Goal: Task Accomplishment & Management: Manage account settings

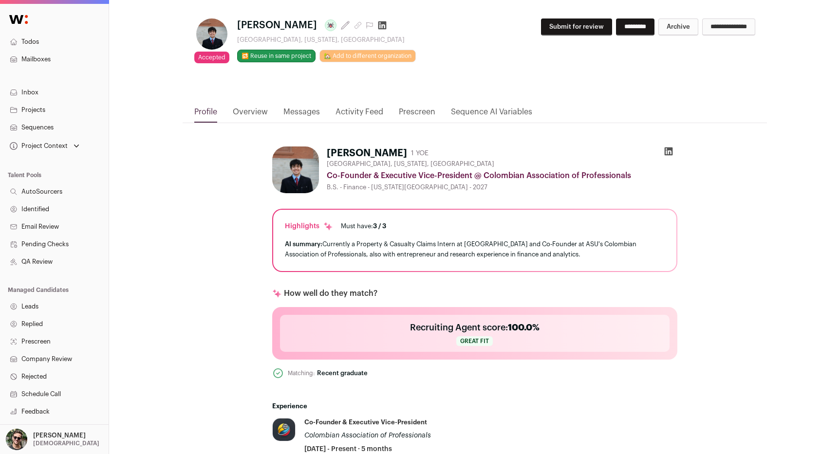
scroll to position [17, 0]
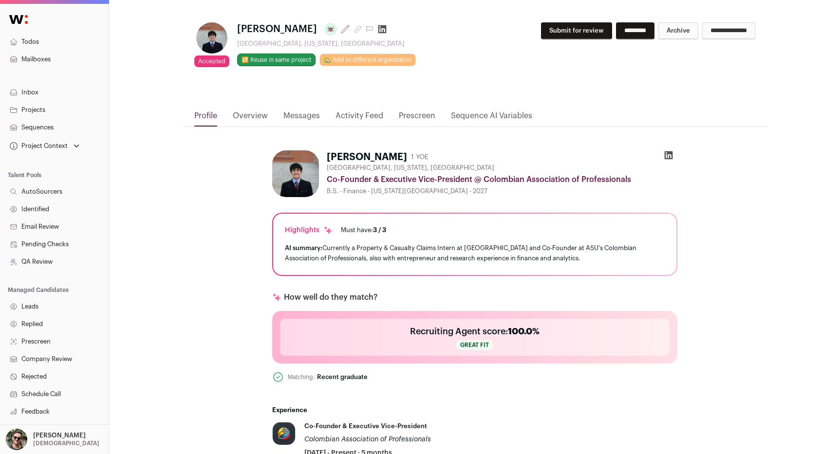
click at [371, 116] on link "Activity Feed" at bounding box center [359, 118] width 48 height 17
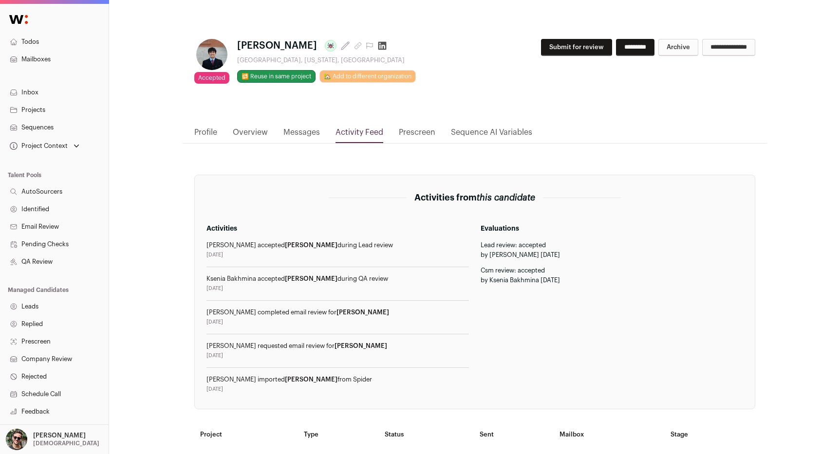
scroll to position [0, 0]
click at [55, 107] on link "Projects" at bounding box center [54, 110] width 109 height 18
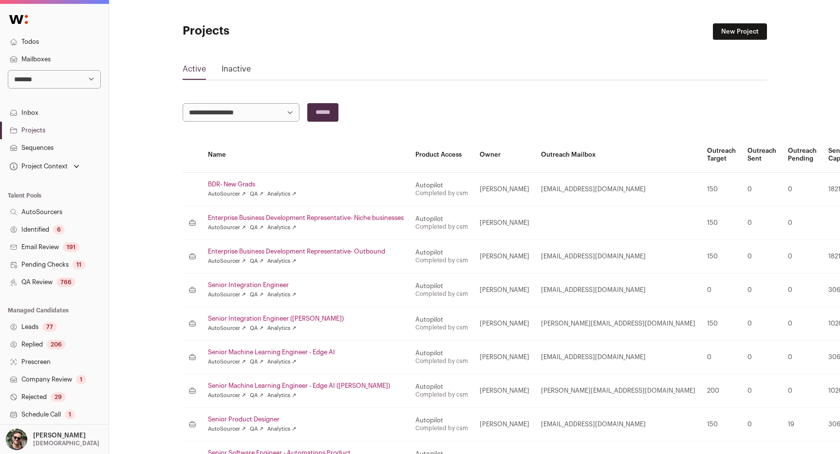
scroll to position [106, 0]
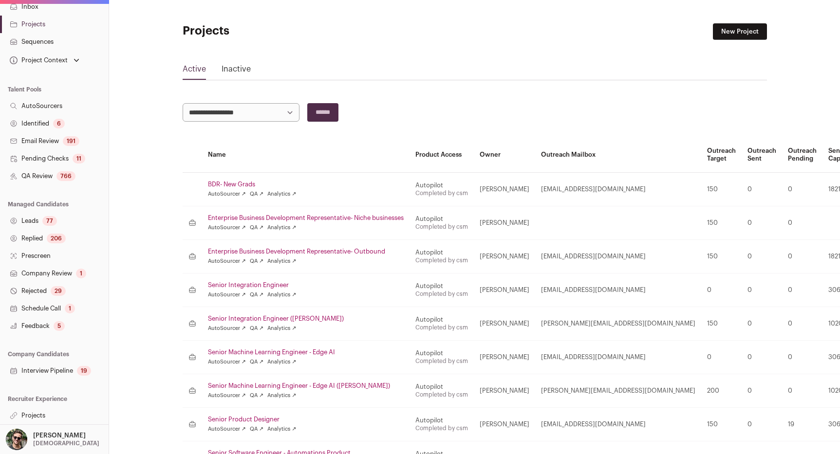
click at [41, 414] on link "Projects" at bounding box center [54, 416] width 109 height 18
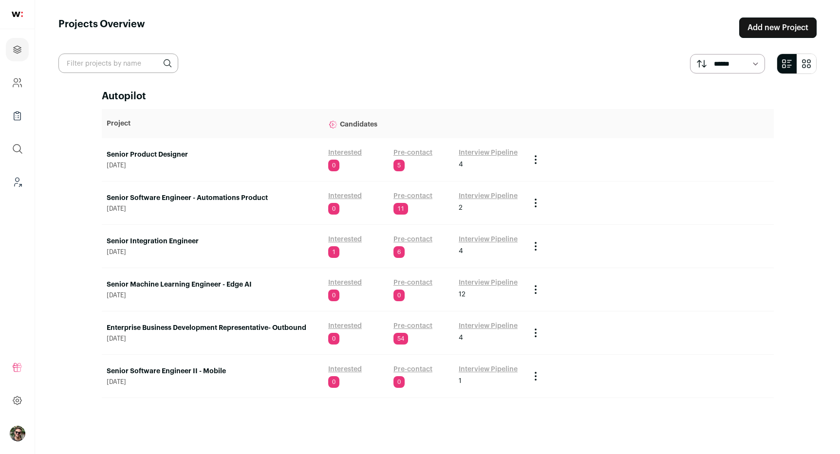
click at [224, 183] on td "Senior Software Engineer - Automations Product July 30, 2025" at bounding box center [212, 203] width 221 height 43
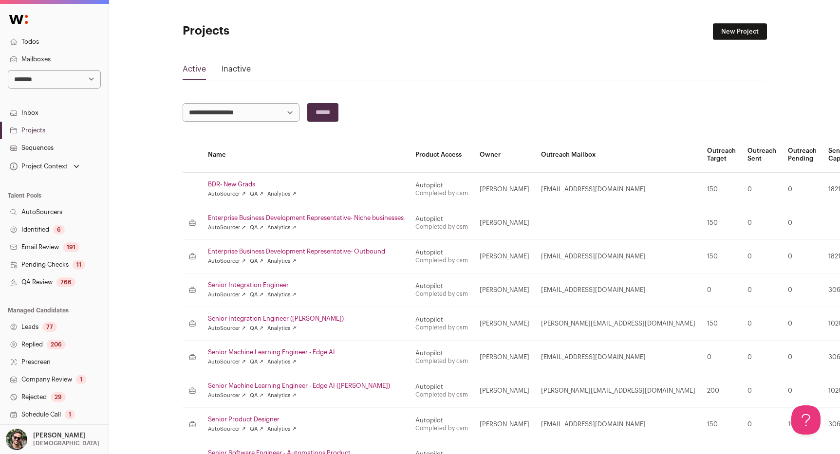
click at [225, 183] on link "BDR- New Grads" at bounding box center [306, 185] width 196 height 8
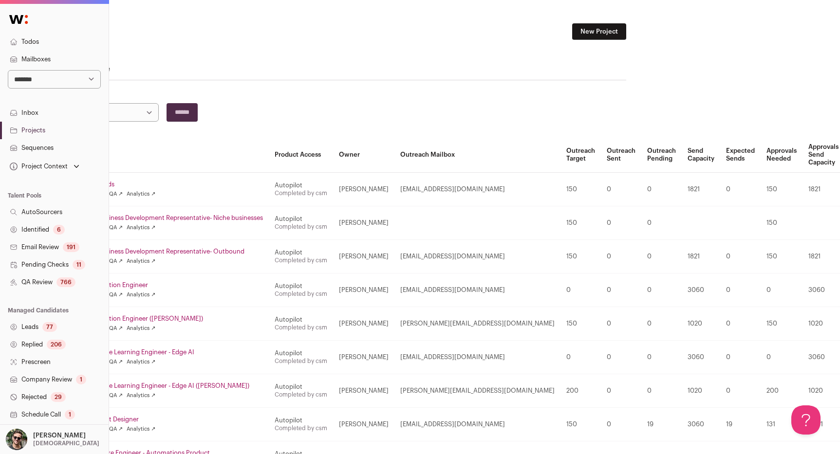
scroll to position [0, 160]
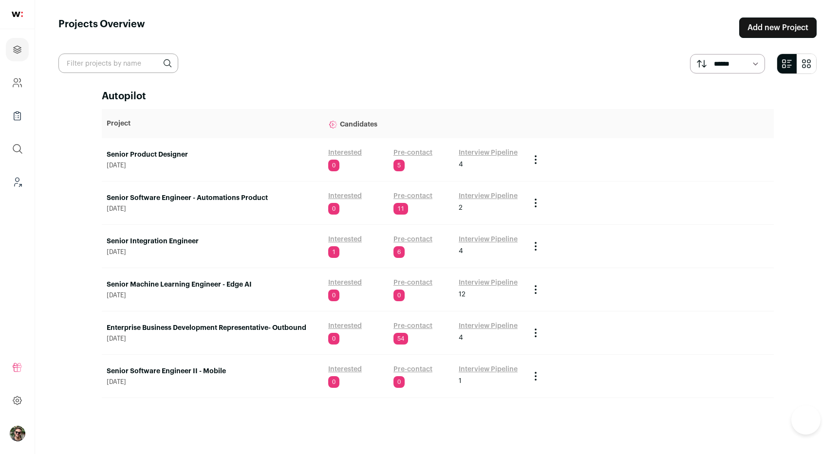
click at [133, 69] on input "text" at bounding box center [118, 63] width 120 height 19
type input "bdr"
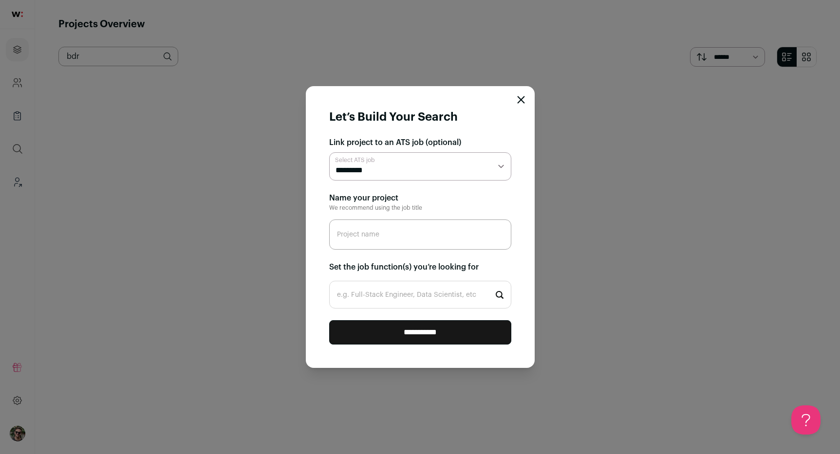
click at [515, 101] on form "**********" at bounding box center [420, 227] width 229 height 282
click at [522, 100] on icon "Close modal" at bounding box center [521, 100] width 8 height 8
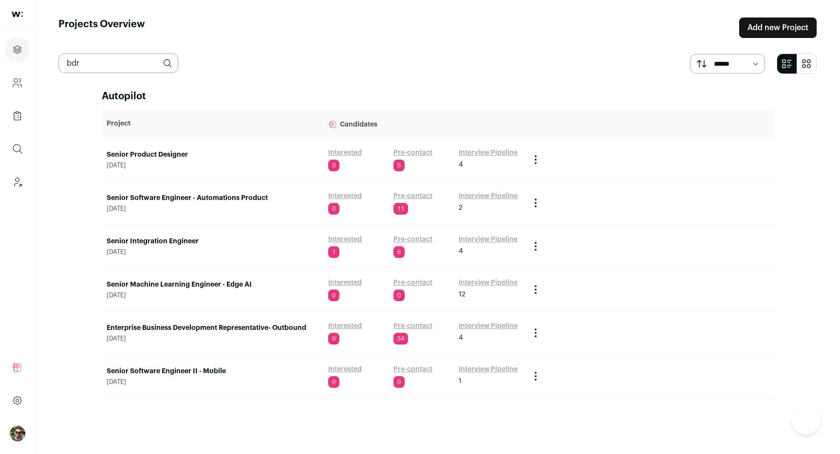
click at [100, 67] on input "bdr" at bounding box center [118, 63] width 120 height 19
click at [180, 37] on header "Projects Overview Add new Project" at bounding box center [437, 28] width 758 height 20
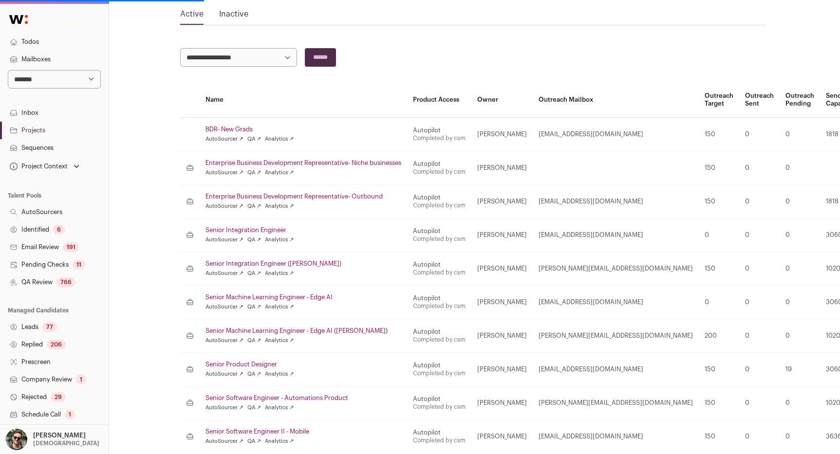
scroll to position [58, 2]
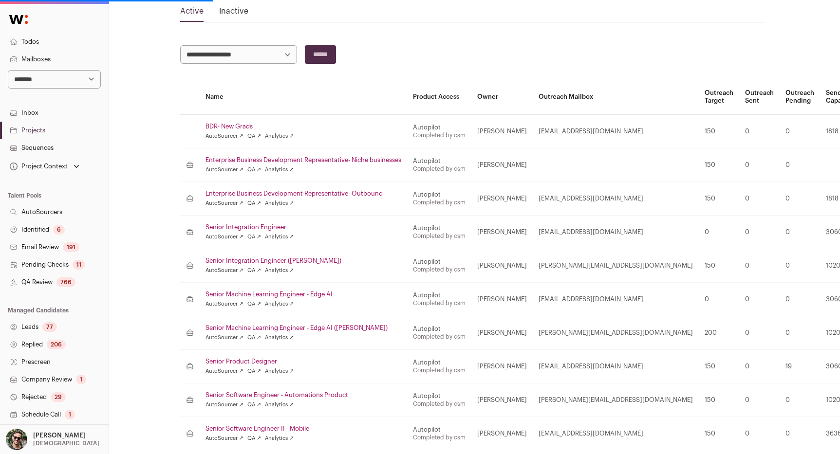
click at [239, 124] on link "BDR- New Grads" at bounding box center [303, 127] width 196 height 8
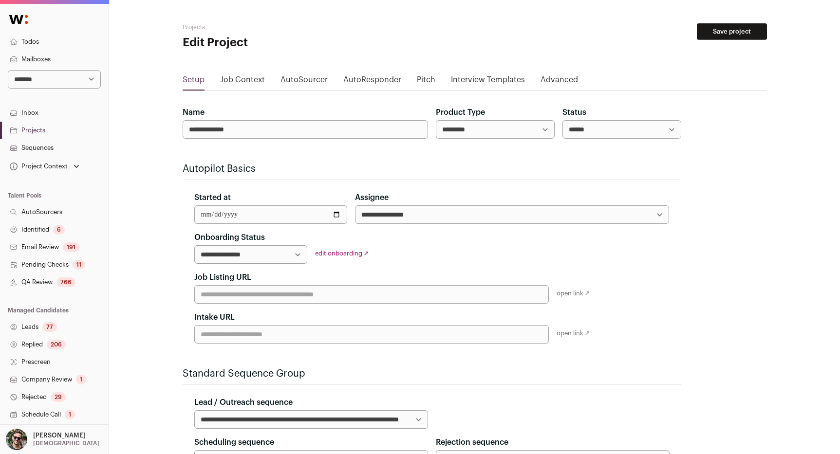
scroll to position [106, 0]
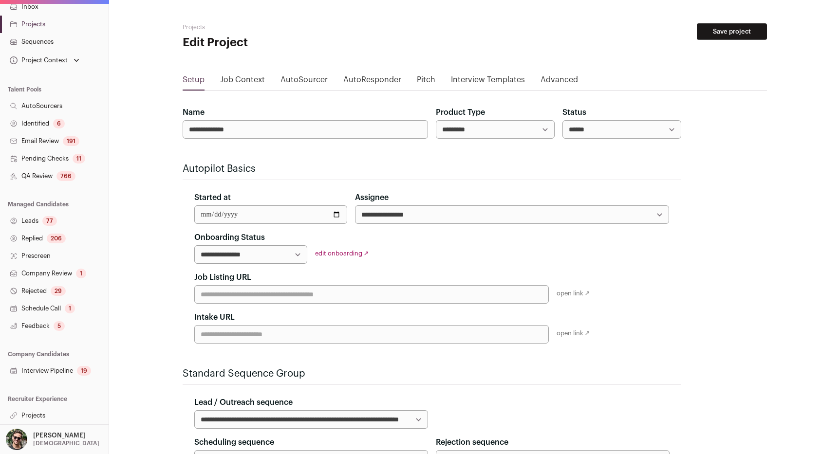
click at [43, 417] on link "Projects" at bounding box center [54, 416] width 109 height 18
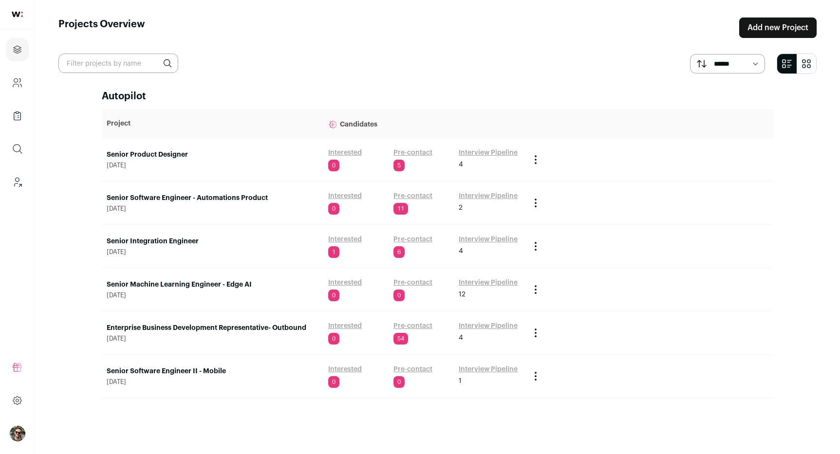
click at [157, 154] on link "Senior Product Designer" at bounding box center [213, 155] width 212 height 10
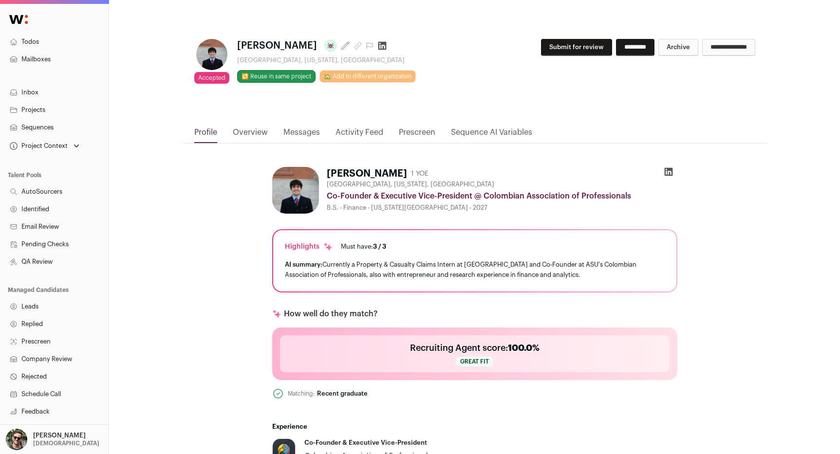
click at [57, 146] on div "Project Context" at bounding box center [38, 146] width 60 height 8
click at [58, 148] on div "Project Context" at bounding box center [38, 146] width 60 height 8
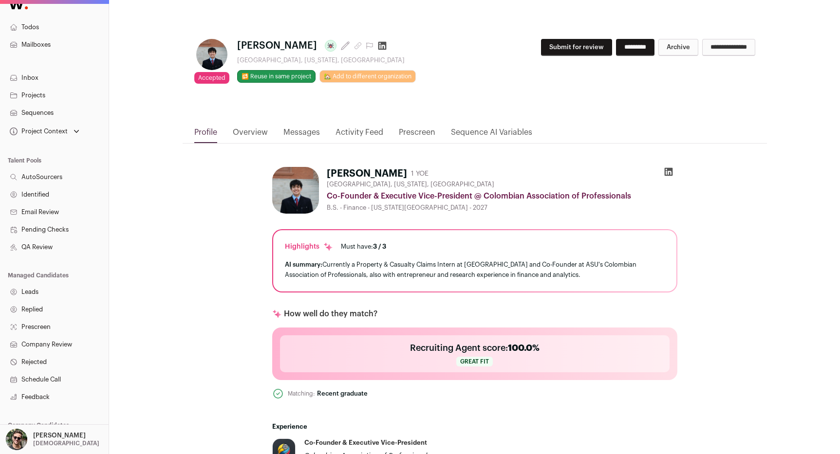
scroll to position [14, 0]
click at [56, 130] on div "Project Context" at bounding box center [38, 132] width 60 height 8
click at [56, 149] on link "BDR- New Grads" at bounding box center [55, 151] width 86 height 12
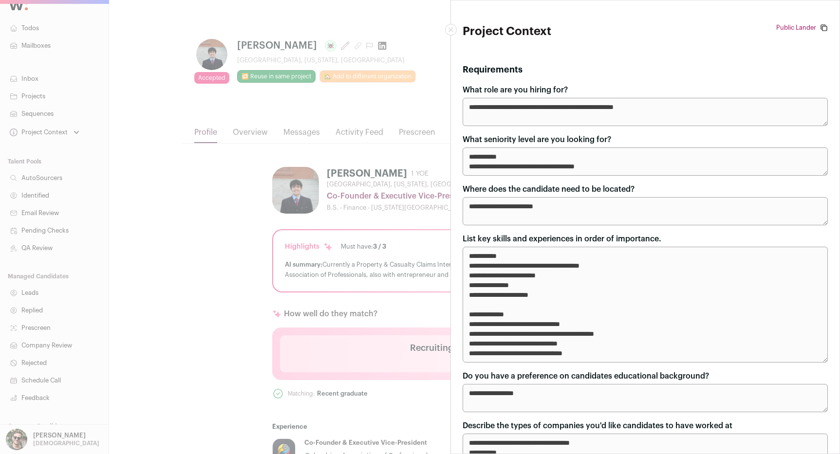
click at [447, 28] on button "Close modal" at bounding box center [451, 30] width 12 height 12
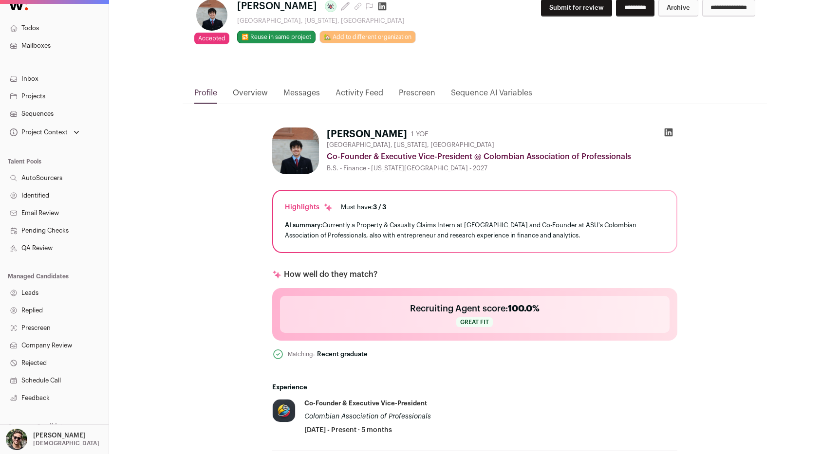
scroll to position [0, 0]
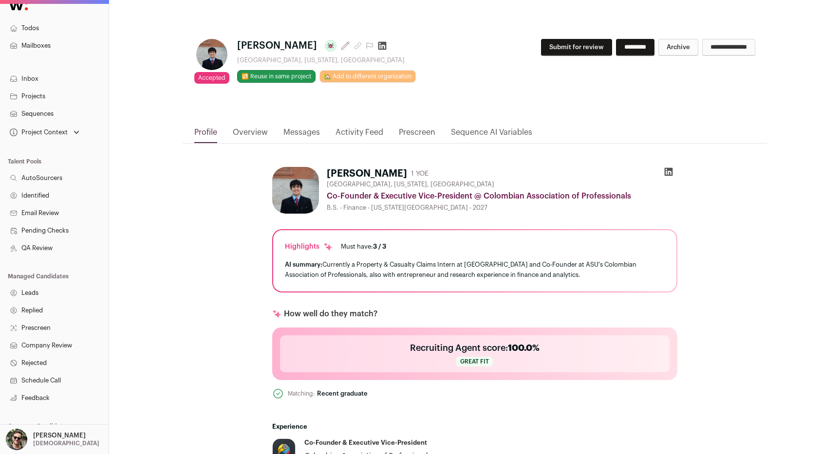
click at [510, 80] on div "**********" at bounding box center [474, 67] width 561 height 56
click at [360, 136] on link "Activity Feed" at bounding box center [359, 135] width 48 height 17
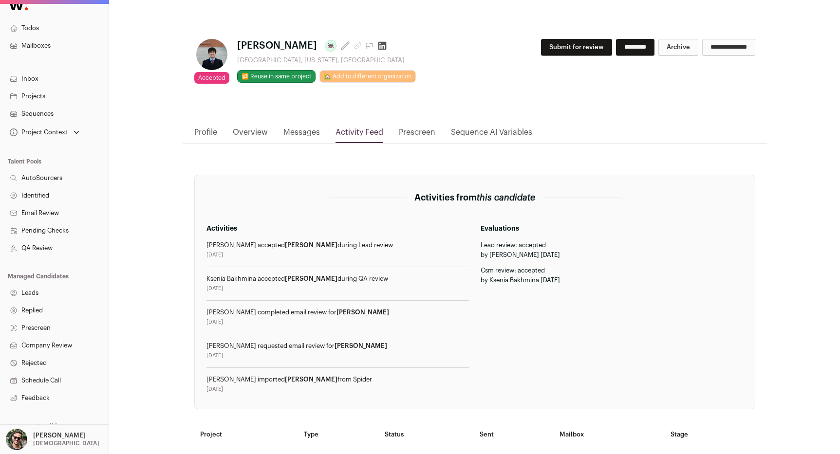
click at [221, 231] on h3 "Activities" at bounding box center [337, 229] width 262 height 10
click at [427, 195] on h2 "Activities from this candidate" at bounding box center [474, 198] width 121 height 14
drag, startPoint x: 427, startPoint y: 195, endPoint x: 527, endPoint y: 195, distance: 99.3
click at [527, 195] on h2 "Activities from this candidate" at bounding box center [474, 198] width 121 height 14
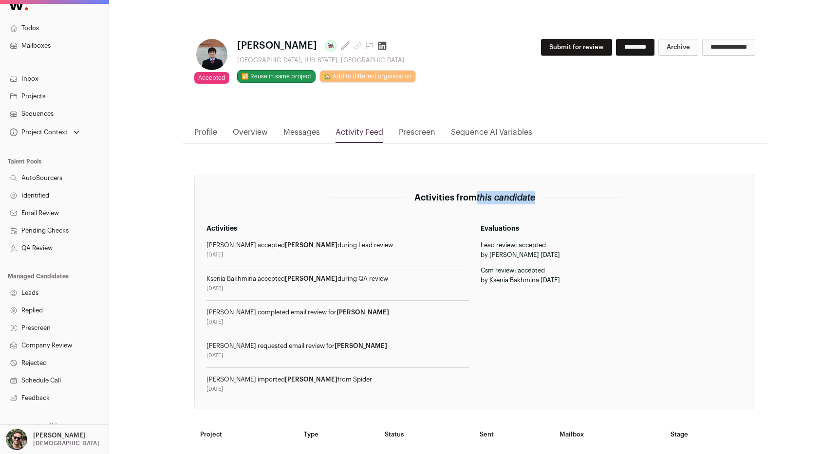
copy h2 "Activities from this candidate"
click at [311, 251] on div "2025-08-21" at bounding box center [337, 255] width 262 height 8
click at [201, 137] on link "Profile" at bounding box center [205, 135] width 23 height 17
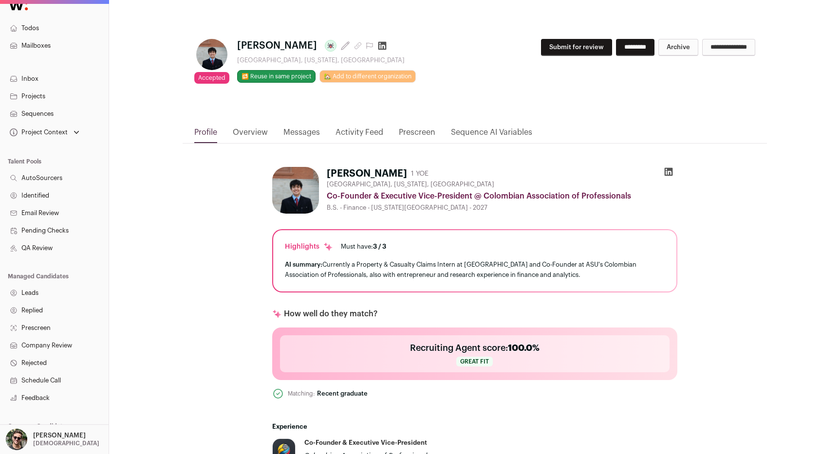
click at [344, 133] on link "Activity Feed" at bounding box center [359, 135] width 48 height 17
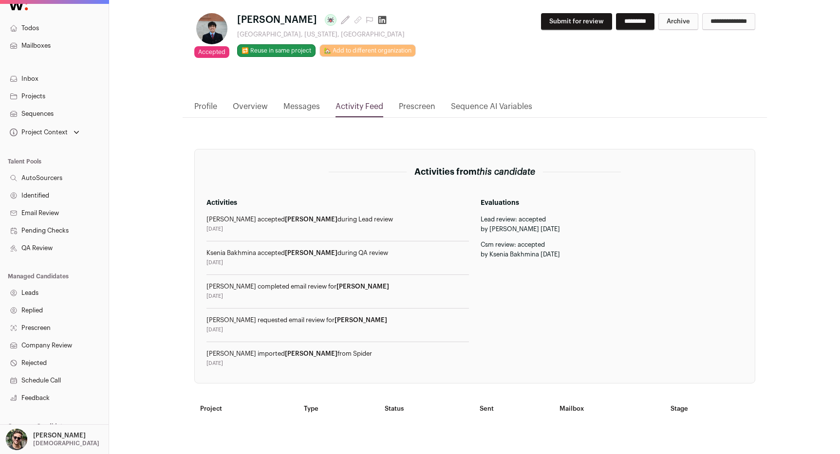
scroll to position [86, 0]
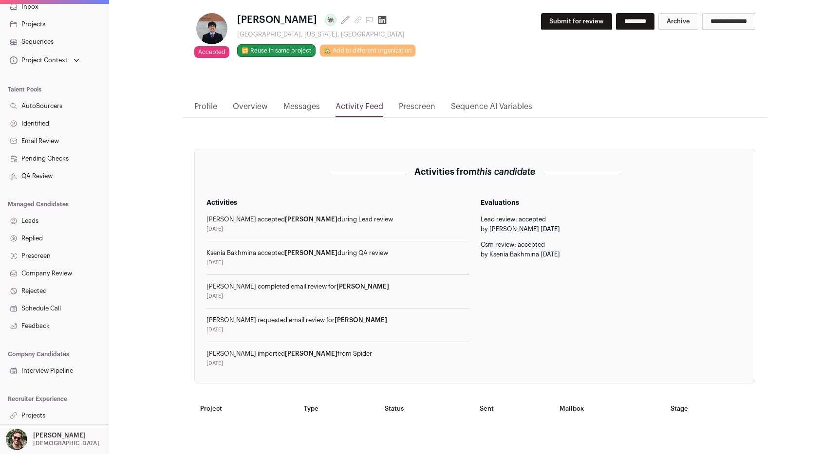
click at [52, 417] on link "Projects" at bounding box center [54, 416] width 109 height 18
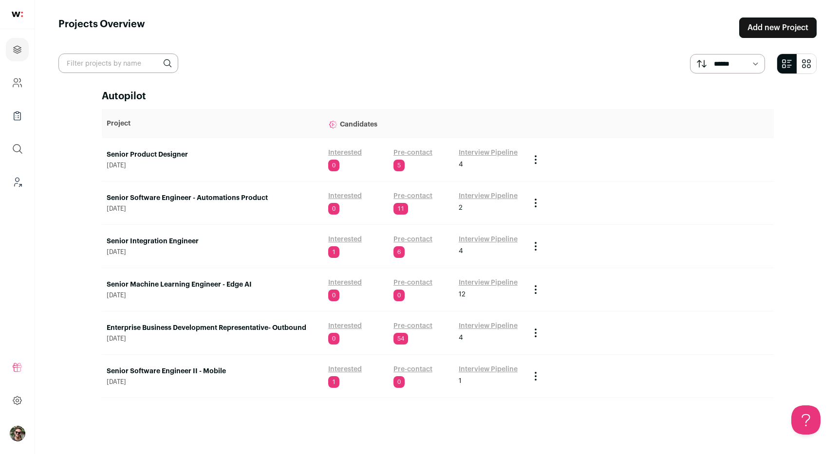
click at [203, 371] on link "Senior Software Engineer II - Mobile" at bounding box center [213, 371] width 212 height 10
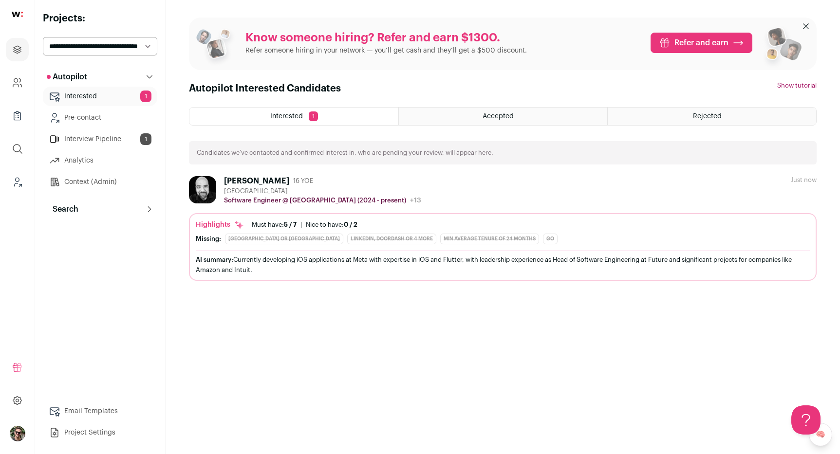
drag, startPoint x: 225, startPoint y: 176, endPoint x: 102, endPoint y: 76, distance: 158.5
click at [83, 41] on select "**********" at bounding box center [100, 46] width 114 height 18
click at [19, 50] on icon "Projects" at bounding box center [17, 49] width 7 height 7
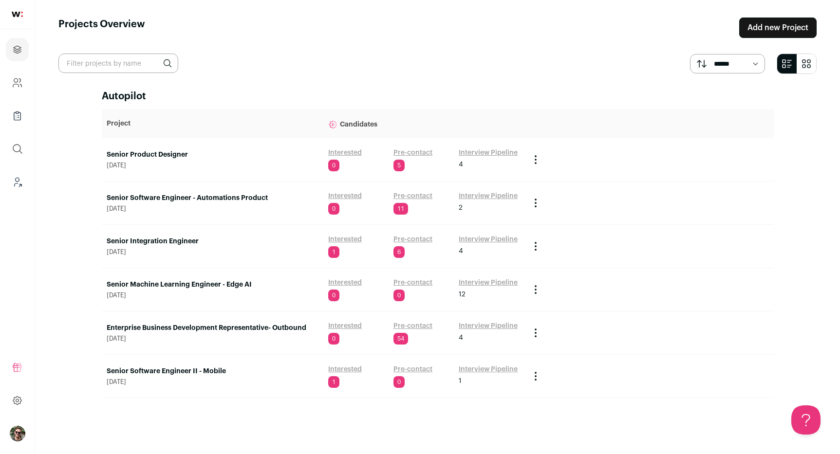
click at [140, 152] on link "Senior Product Designer" at bounding box center [213, 155] width 212 height 10
click at [17, 396] on icon at bounding box center [17, 401] width 11 height 12
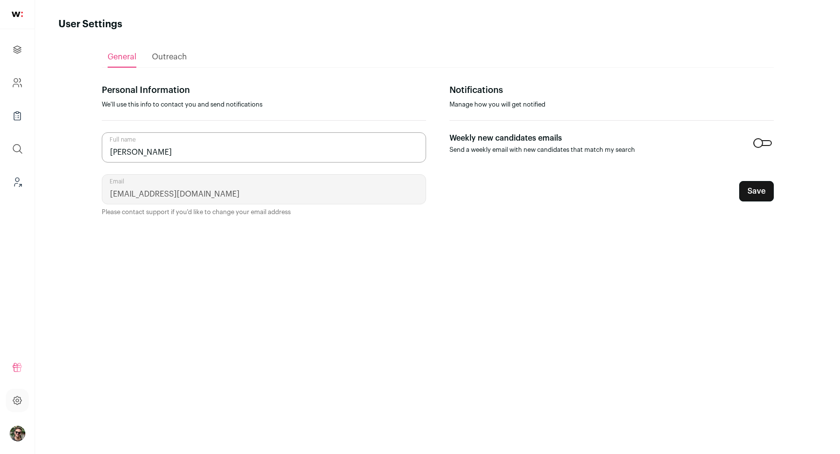
click at [14, 434] on img "Open dropdown" at bounding box center [18, 434] width 16 height 16
click at [104, 365] on button "Admin" at bounding box center [88, 366] width 108 height 10
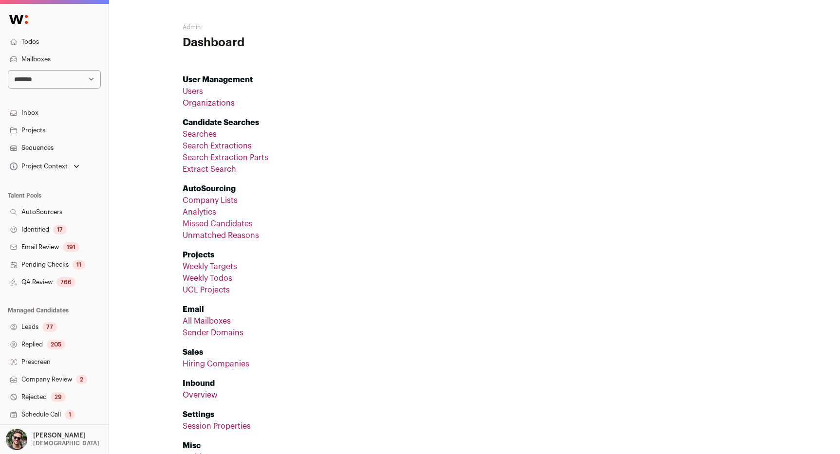
click at [49, 171] on div "Project Context" at bounding box center [44, 167] width 73 height 14
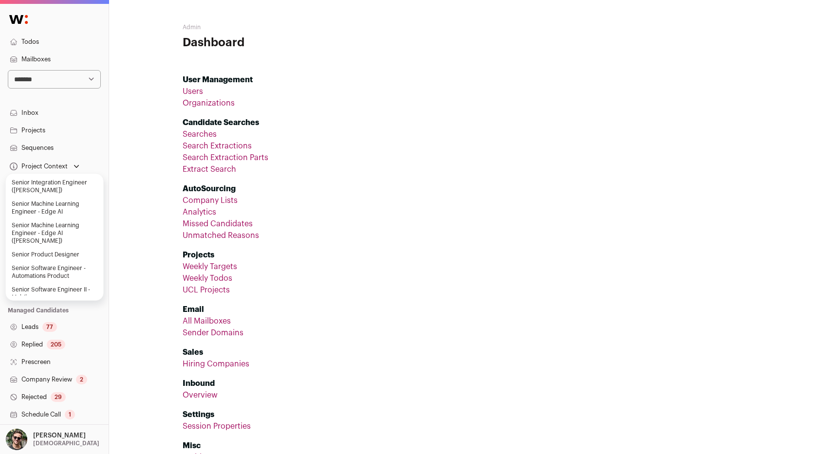
click at [51, 284] on link "Senior Software Engineer II - Mobile" at bounding box center [55, 293] width 86 height 19
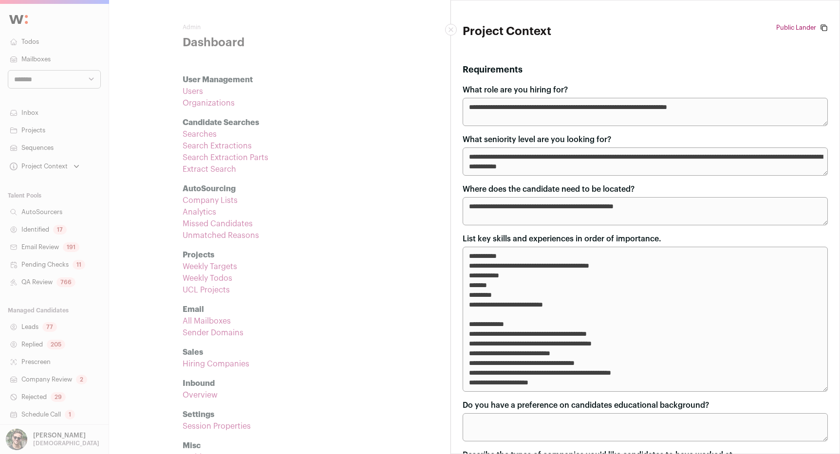
click at [448, 32] on icon "Close modal" at bounding box center [450, 29] width 5 height 5
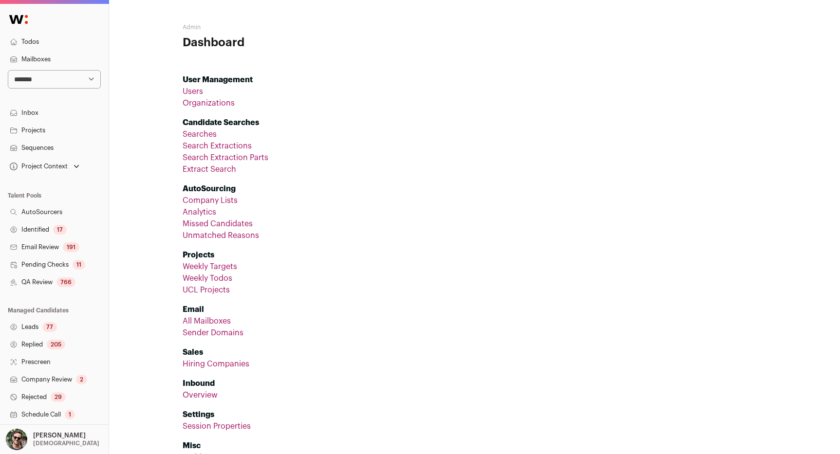
click at [64, 128] on link "Projects" at bounding box center [54, 131] width 109 height 18
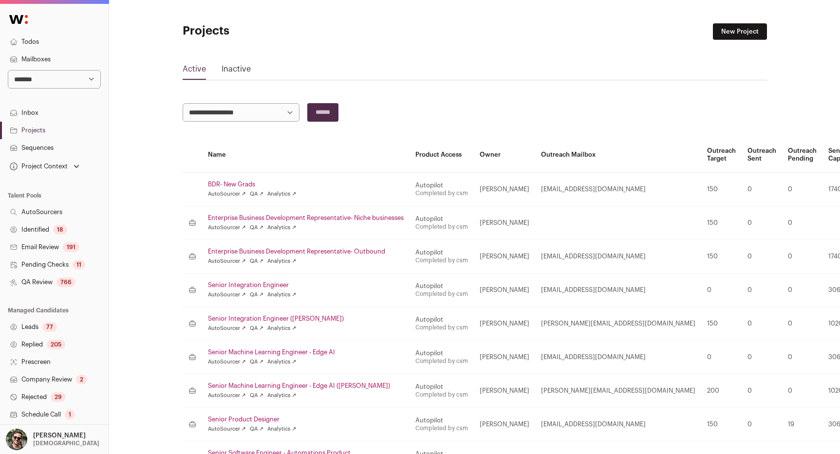
click at [37, 325] on link "Leads 77" at bounding box center [54, 327] width 109 height 18
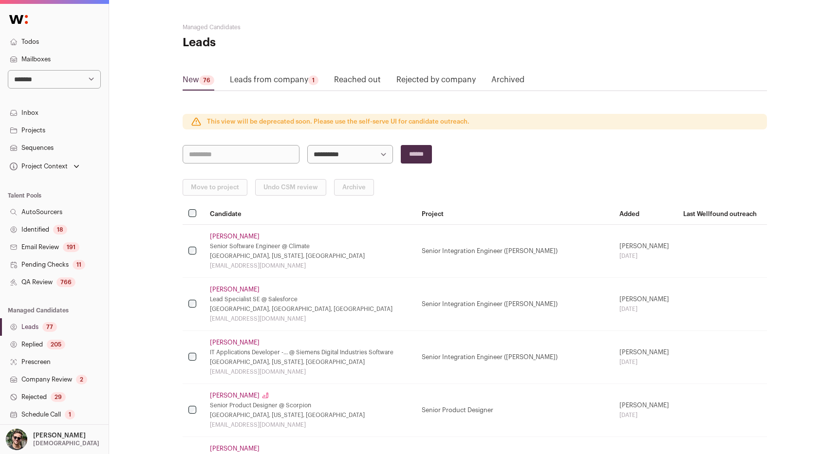
click at [357, 154] on select "**********" at bounding box center [350, 154] width 86 height 18
select select "*****"
click at [307, 145] on select "**********" at bounding box center [350, 154] width 86 height 18
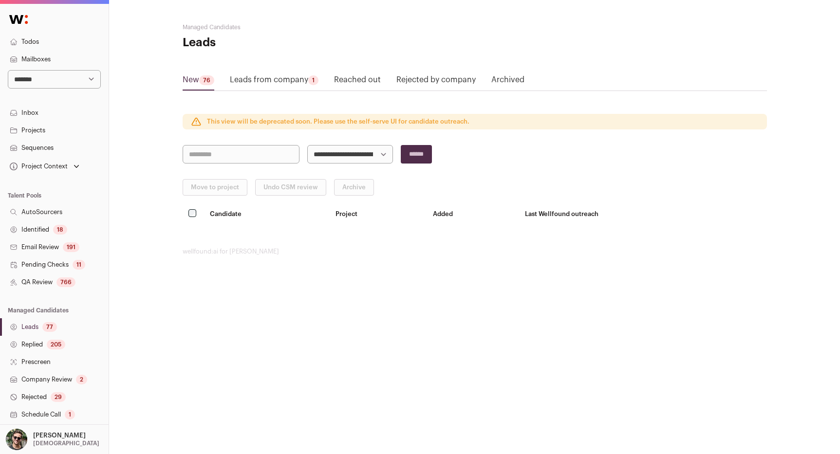
click at [274, 77] on link "Leads from company 1" at bounding box center [274, 82] width 89 height 16
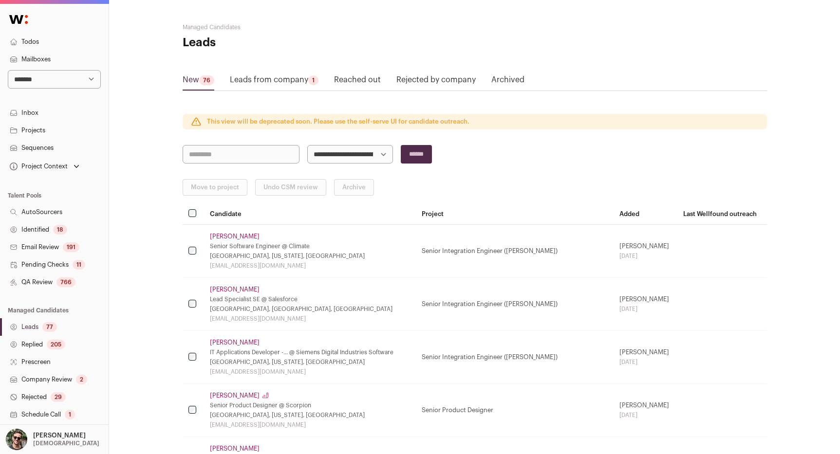
click at [238, 153] on input "search" at bounding box center [241, 154] width 117 height 18
click at [331, 160] on select "**********" at bounding box center [350, 154] width 86 height 18
select select "*****"
click at [307, 145] on select "**********" at bounding box center [350, 154] width 86 height 18
click at [417, 153] on input "******" at bounding box center [416, 154] width 31 height 18
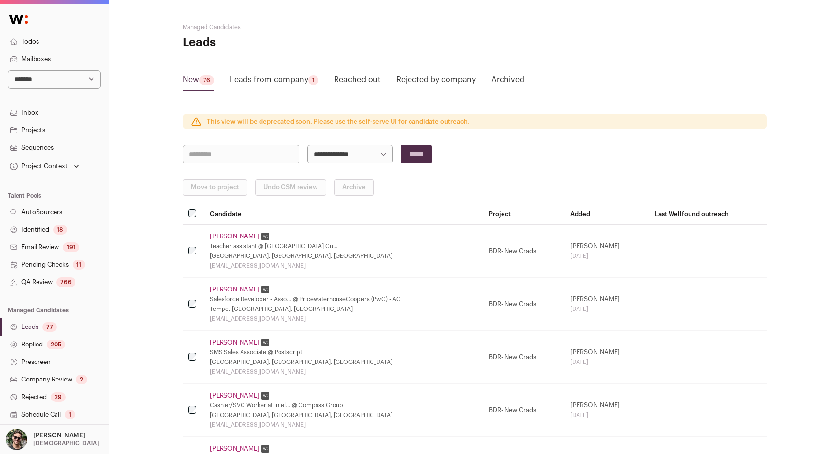
click at [288, 79] on link "Leads from company 1" at bounding box center [274, 82] width 89 height 16
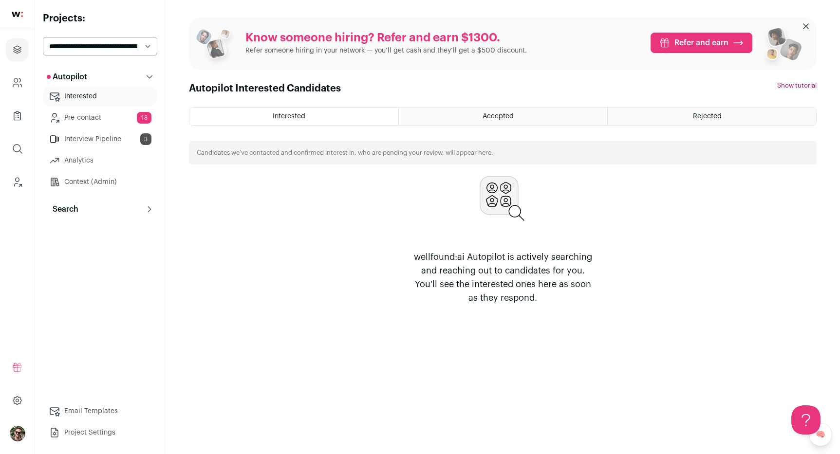
click at [139, 49] on select "**********" at bounding box center [100, 46] width 114 height 18
click at [113, 97] on link "Interested" at bounding box center [100, 96] width 114 height 19
click at [526, 118] on div "Accepted" at bounding box center [503, 117] width 208 height 18
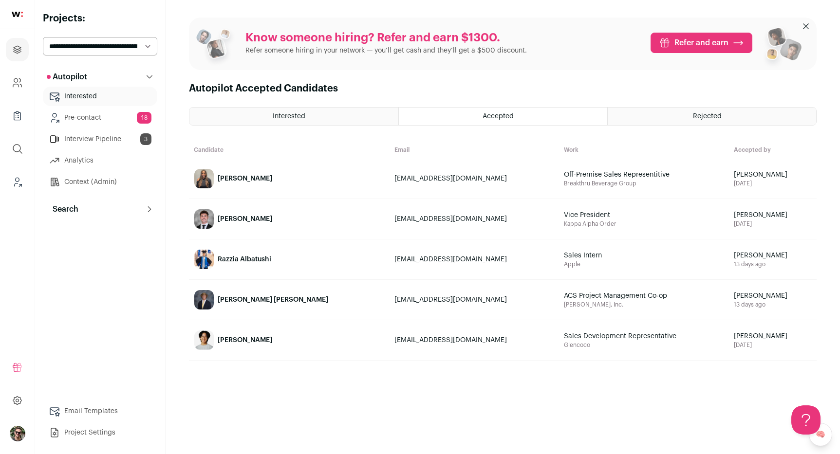
click at [712, 116] on span "Rejected" at bounding box center [707, 116] width 29 height 7
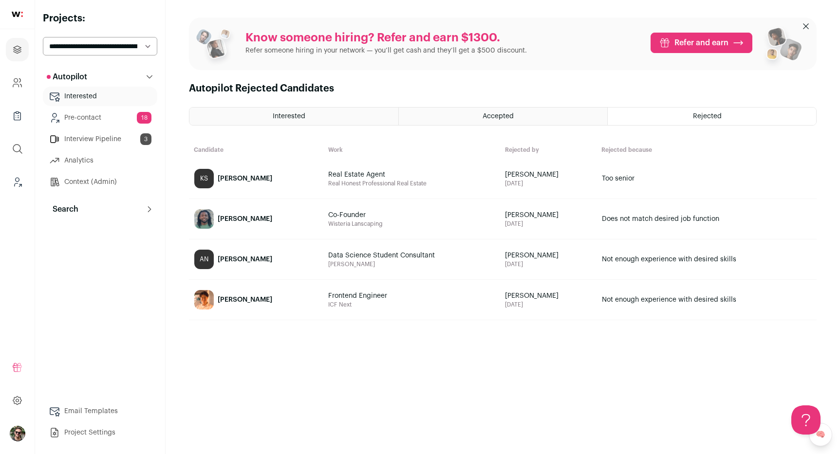
click at [506, 123] on div "Accepted" at bounding box center [503, 117] width 208 height 18
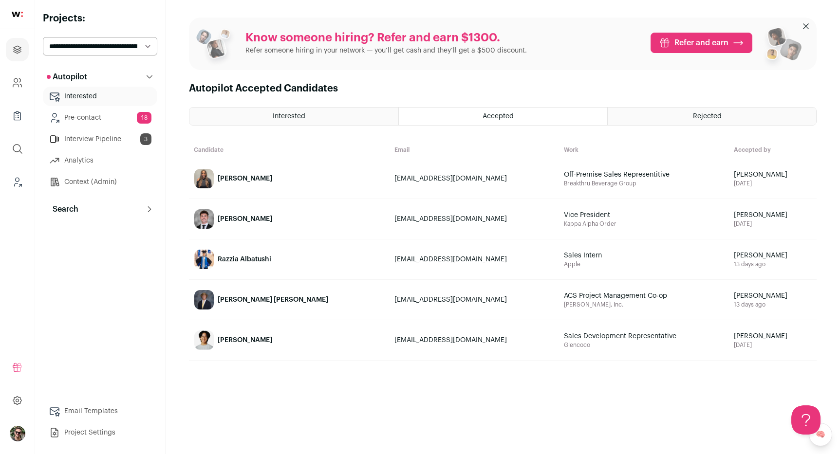
click at [331, 115] on div "Interested" at bounding box center [293, 117] width 209 height 18
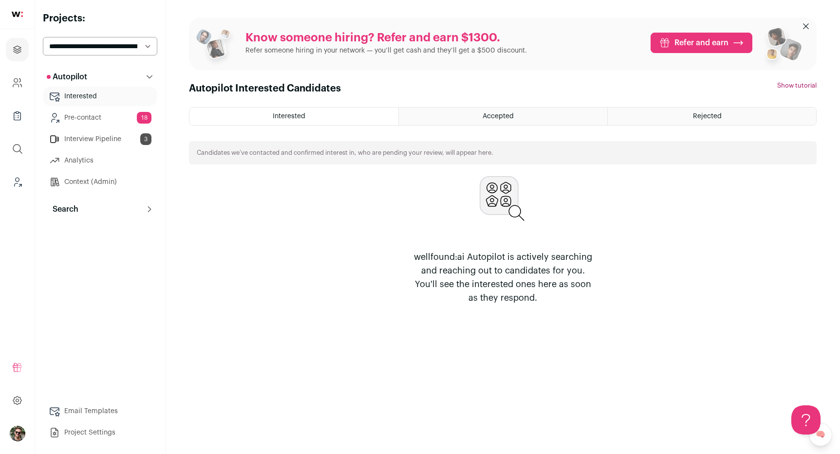
click at [126, 115] on link "Pre-contact 18" at bounding box center [100, 117] width 114 height 19
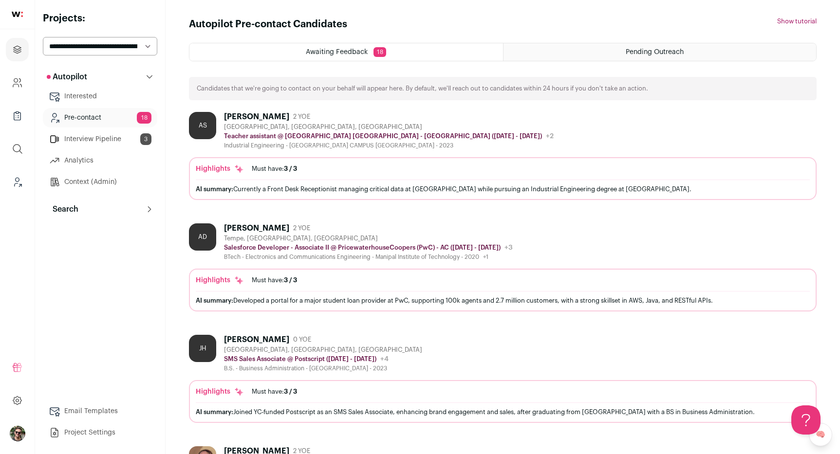
click at [588, 50] on div "Pending Outreach" at bounding box center [659, 52] width 313 height 18
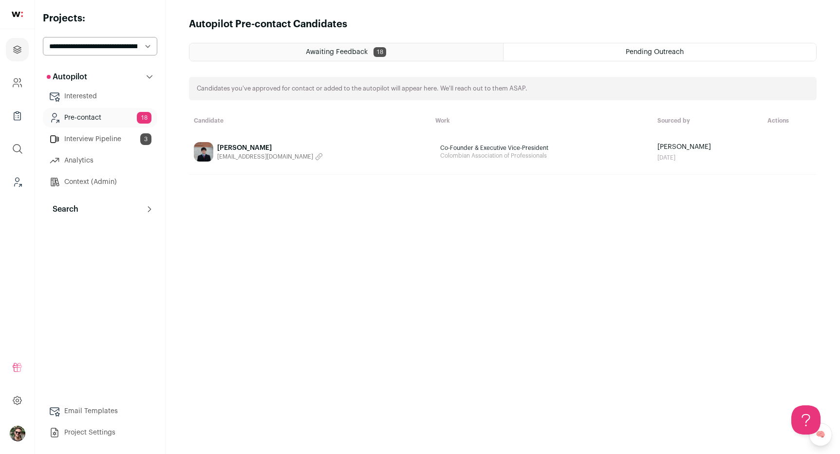
click at [331, 221] on div "Awaiting Feedback 18 Pending Outreach Candidates you've approved for contact or…" at bounding box center [502, 240] width 627 height 394
click at [24, 401] on link at bounding box center [17, 400] width 23 height 23
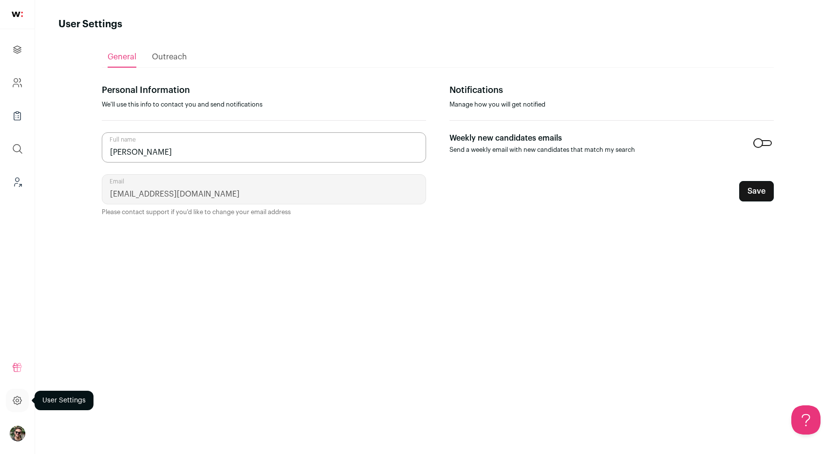
click at [13, 403] on icon at bounding box center [17, 401] width 11 height 12
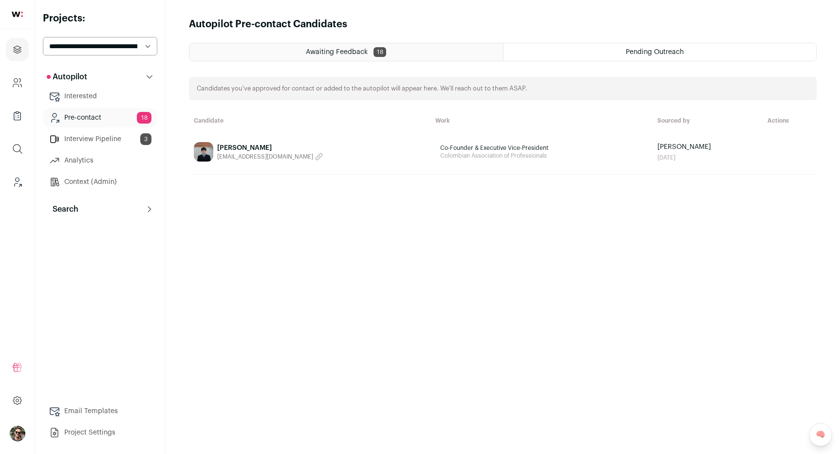
click at [17, 445] on ul "Refer and earn $ User Settings Todos Admin Cookie Preferences Logout" at bounding box center [17, 400] width 35 height 107
click at [17, 437] on img "Open dropdown" at bounding box center [18, 434] width 16 height 16
click at [69, 382] on button "Admin" at bounding box center [88, 383] width 108 height 10
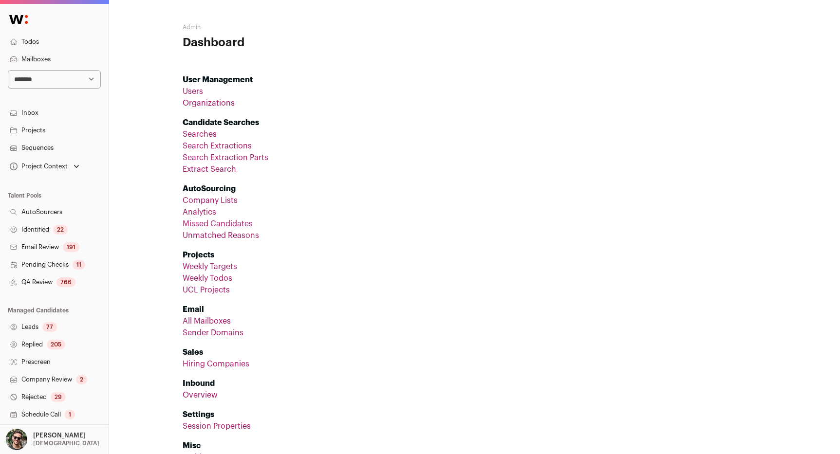
scroll to position [0, 0]
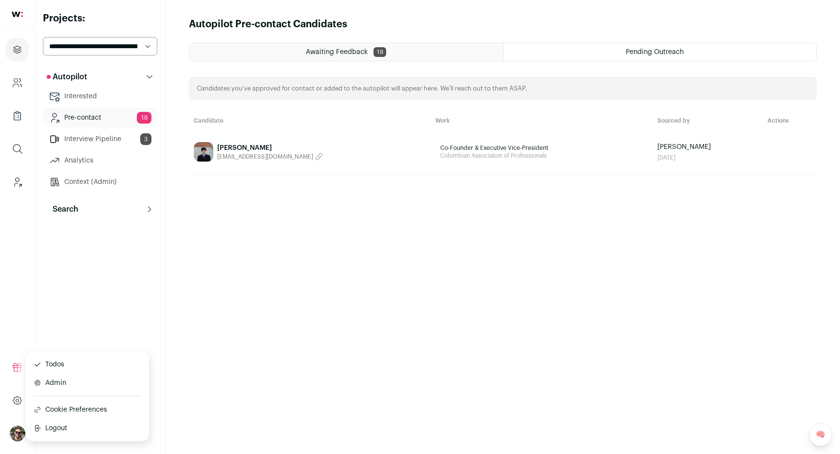
click at [108, 138] on link "Interview Pipeline 3" at bounding box center [100, 138] width 114 height 19
click at [130, 139] on link "Interview Pipeline 3" at bounding box center [100, 138] width 114 height 19
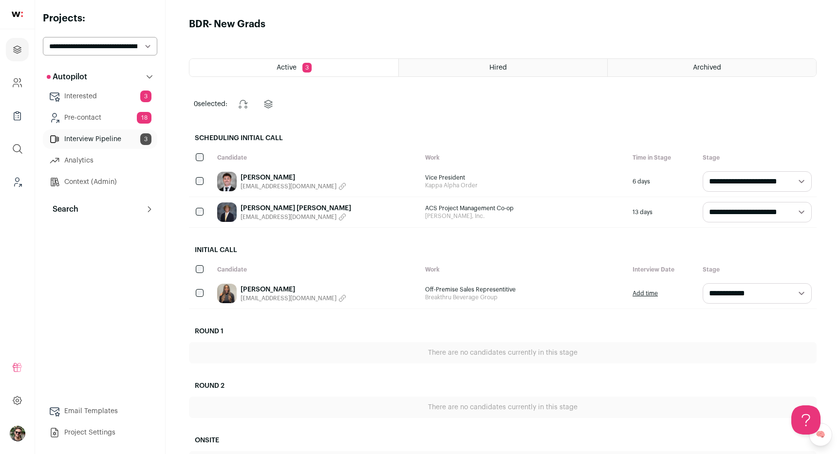
drag, startPoint x: 188, startPoint y: 137, endPoint x: 284, endPoint y: 139, distance: 96.4
click at [284, 139] on main "BDR- New Grads Active 3 Hired Archived 0 selected: Change stage Change project …" at bounding box center [502, 272] width 674 height 545
copy h2 "Scheduling Initial Call"
click at [113, 115] on link "Pre-contact 18" at bounding box center [100, 117] width 114 height 19
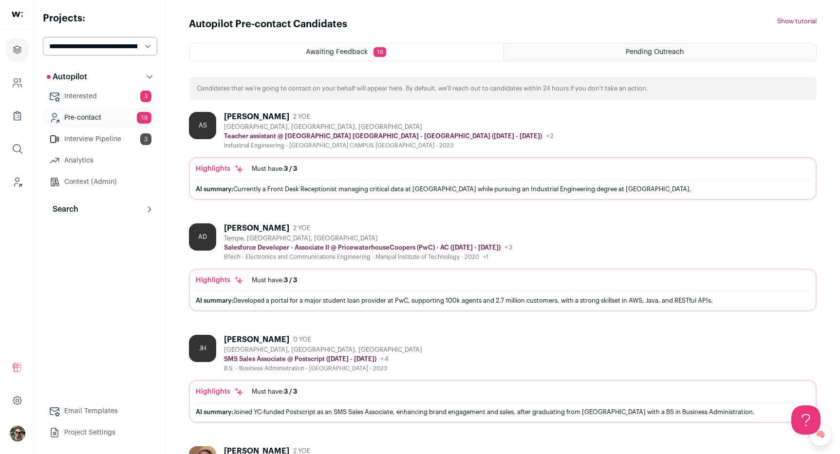
click at [682, 56] on div "Pending Outreach" at bounding box center [659, 52] width 313 height 18
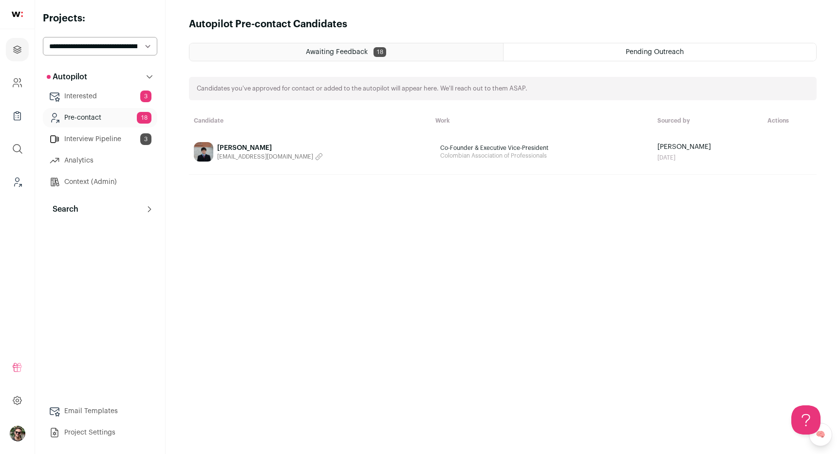
click at [292, 148] on link "[PERSON_NAME] [EMAIL_ADDRESS][DOMAIN_NAME]" at bounding box center [310, 151] width 232 height 19
click at [126, 147] on link "Interview Pipeline 3" at bounding box center [100, 138] width 114 height 19
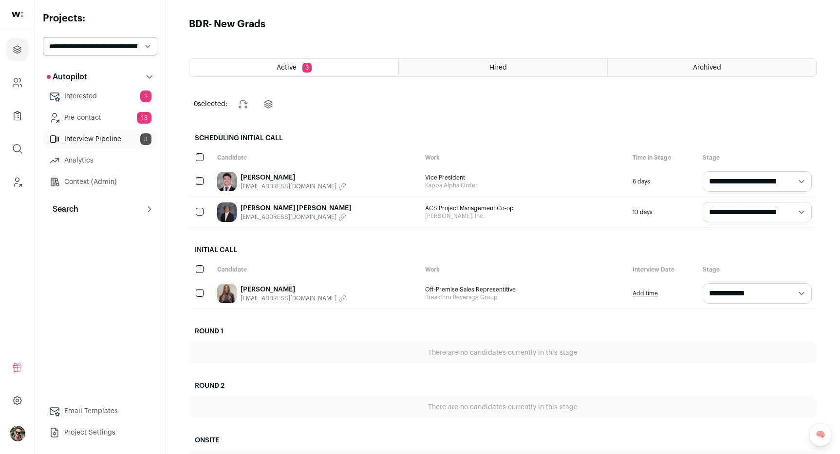
click at [139, 118] on span "18" at bounding box center [144, 118] width 15 height 12
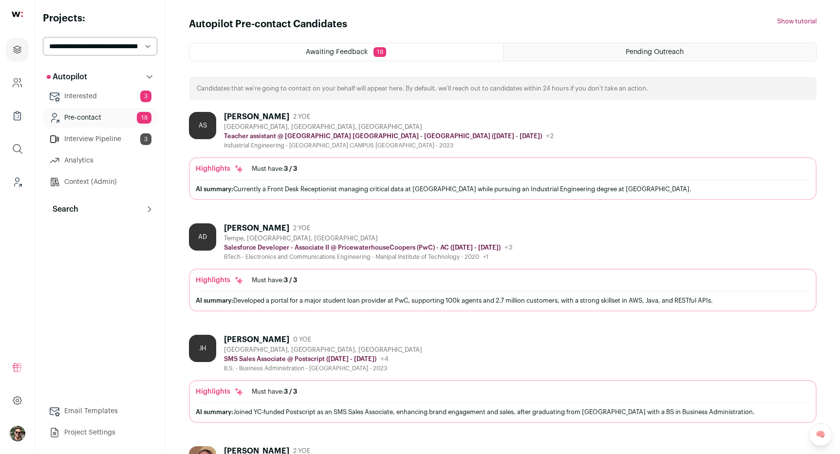
click at [677, 49] on span "Pending Outreach" at bounding box center [654, 52] width 58 height 7
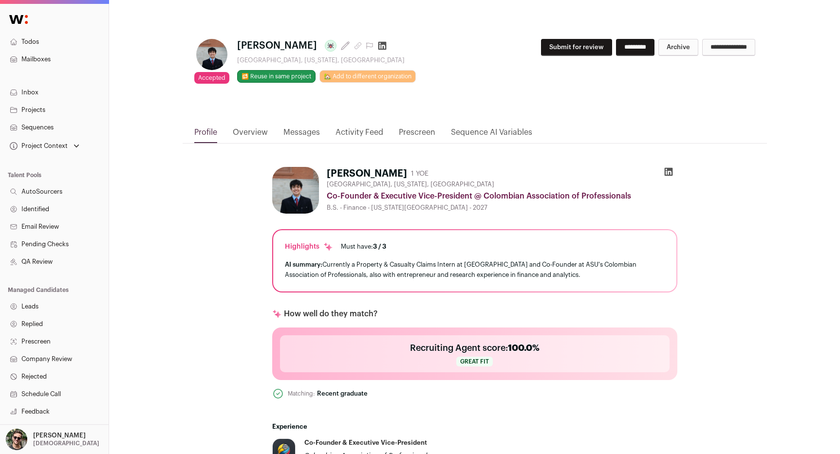
click at [297, 128] on link "Messages" at bounding box center [301, 135] width 37 height 17
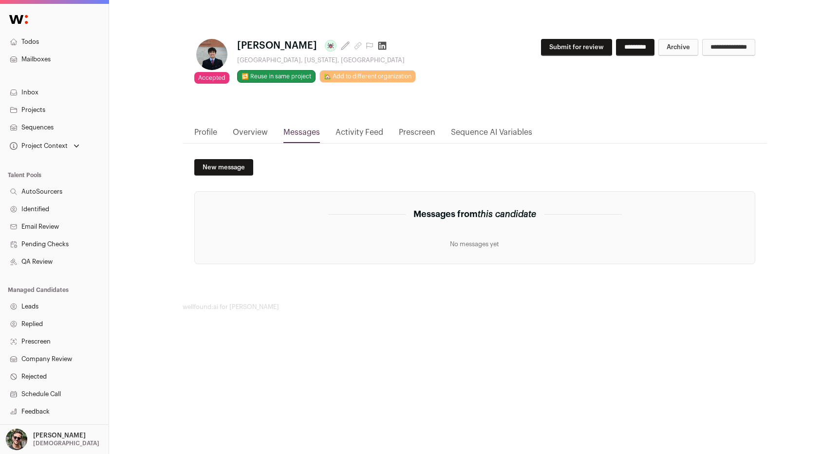
click at [211, 128] on link "Profile" at bounding box center [205, 135] width 23 height 17
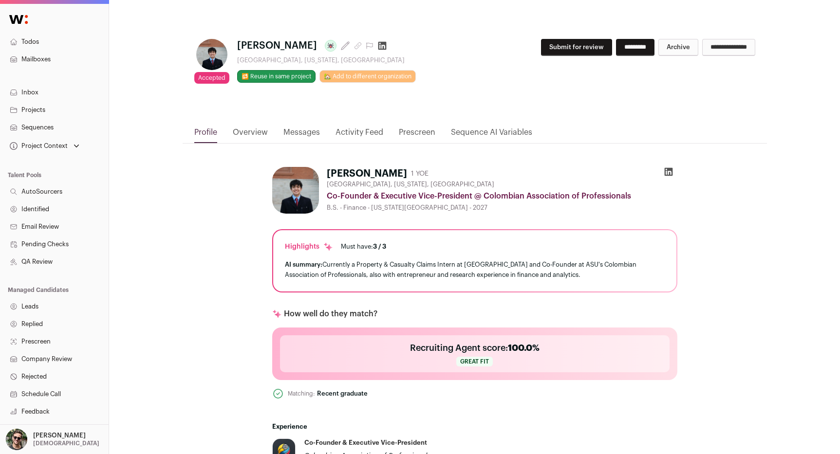
click at [367, 127] on link "Activity Feed" at bounding box center [359, 135] width 48 height 17
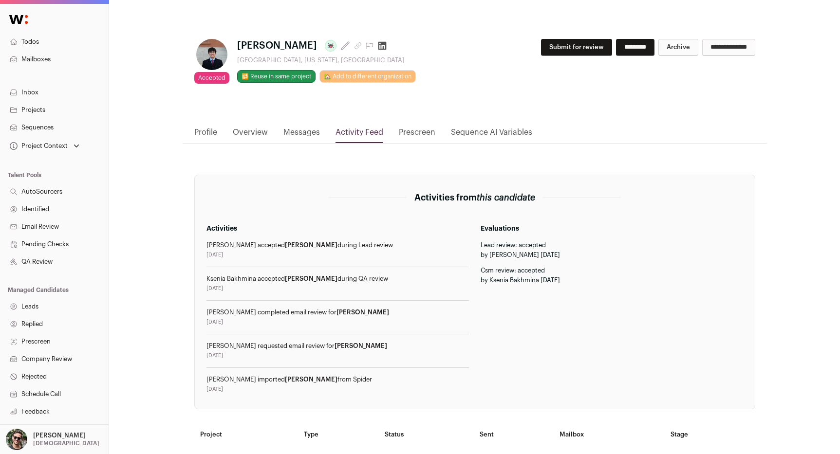
click at [294, 135] on link "Messages" at bounding box center [301, 135] width 37 height 17
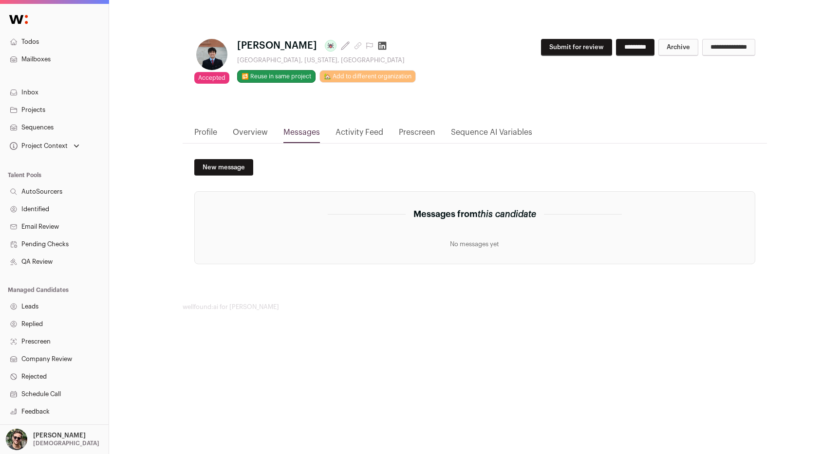
click at [212, 134] on link "Profile" at bounding box center [205, 135] width 23 height 17
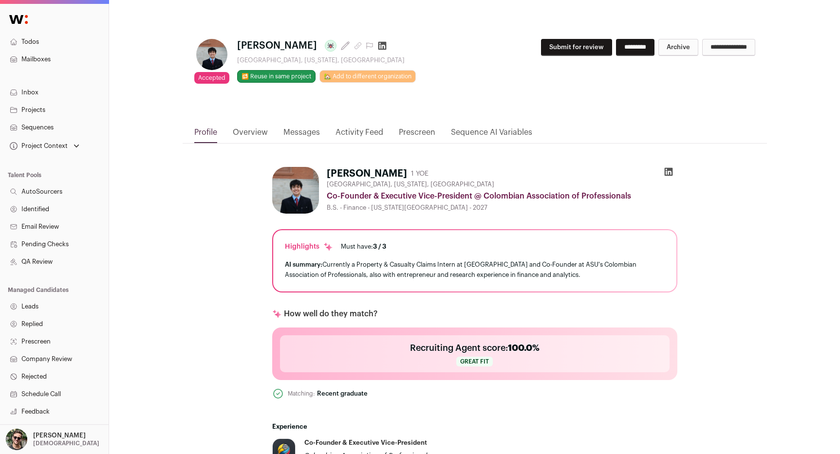
click at [247, 134] on link "Overview" at bounding box center [250, 135] width 35 height 17
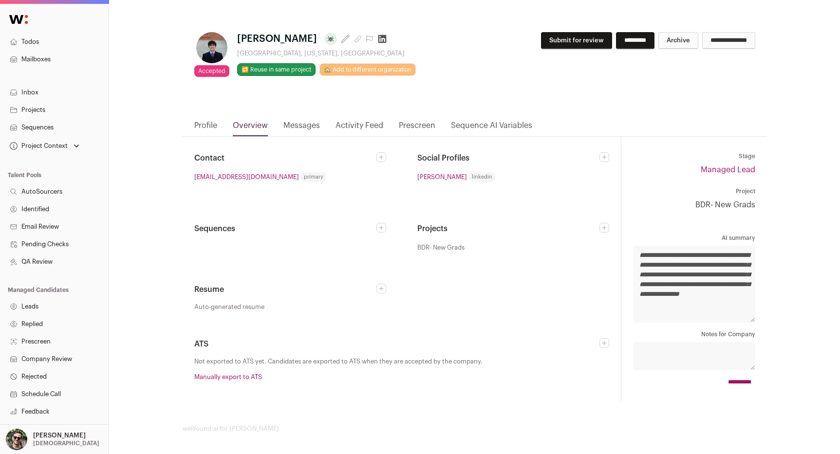
scroll to position [9, 0]
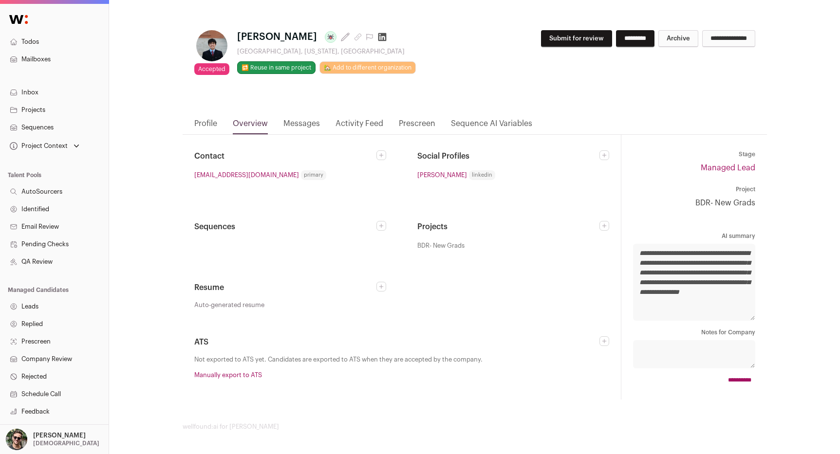
click at [301, 126] on link "Messages" at bounding box center [301, 126] width 37 height 17
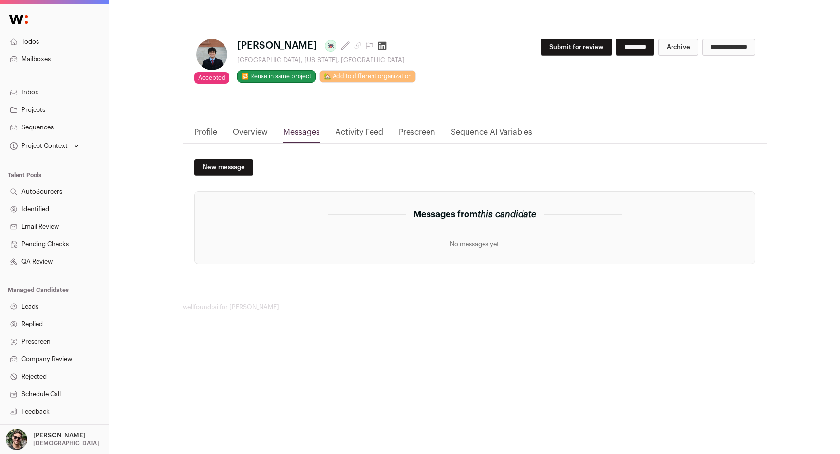
scroll to position [0, 0]
click at [368, 133] on link "Activity Feed" at bounding box center [359, 135] width 48 height 17
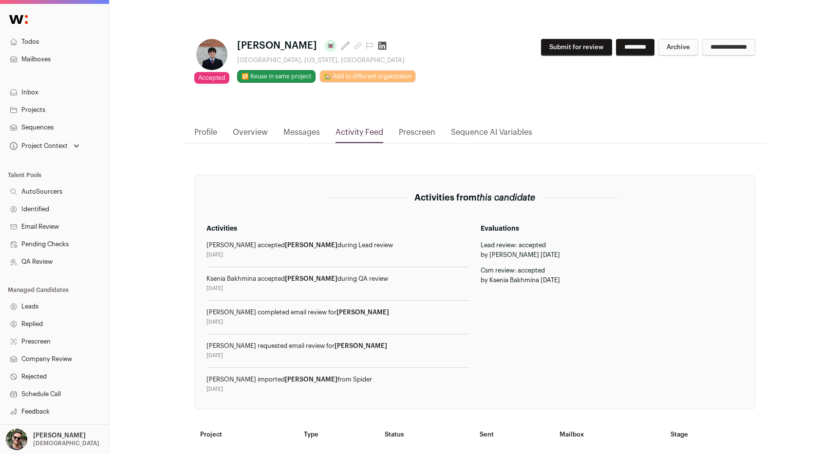
click at [421, 131] on link "Prescreen" at bounding box center [417, 135] width 37 height 17
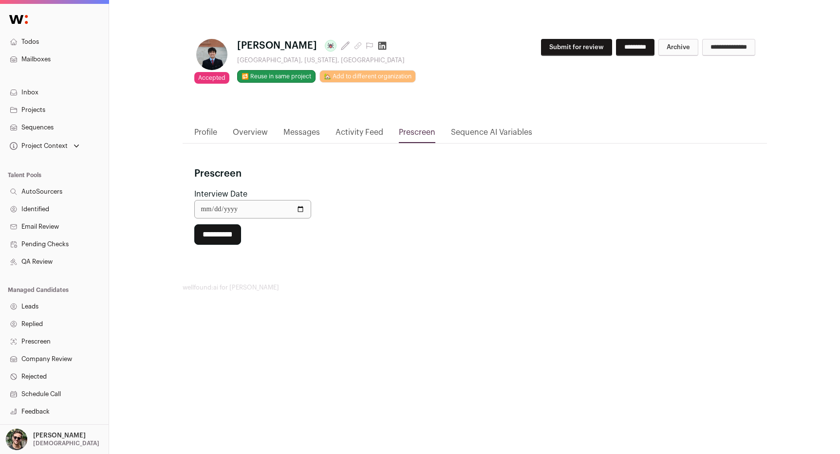
click at [370, 129] on link "Activity Feed" at bounding box center [359, 135] width 48 height 17
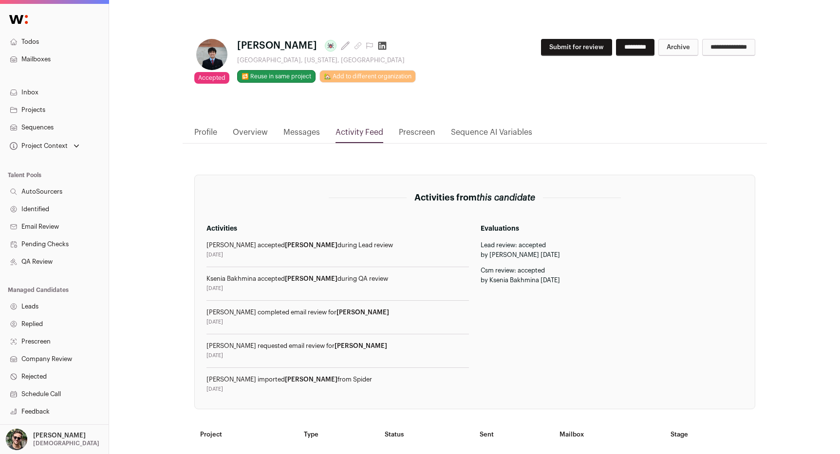
click at [299, 129] on link "Messages" at bounding box center [301, 135] width 37 height 17
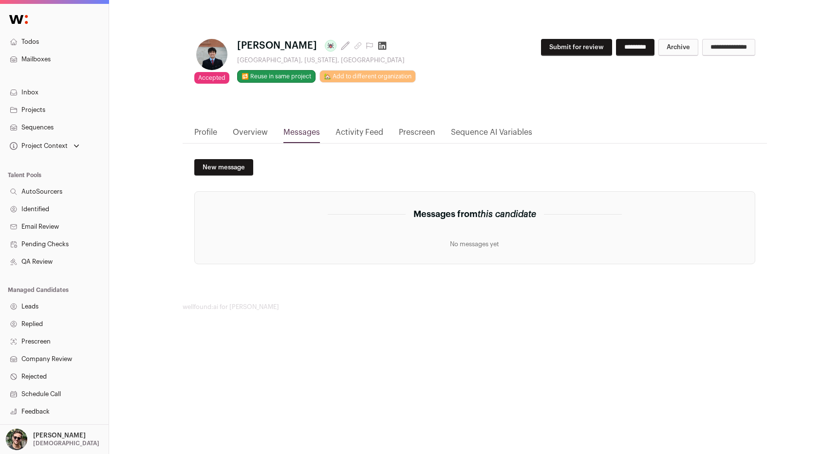
click at [347, 133] on link "Activity Feed" at bounding box center [359, 135] width 48 height 17
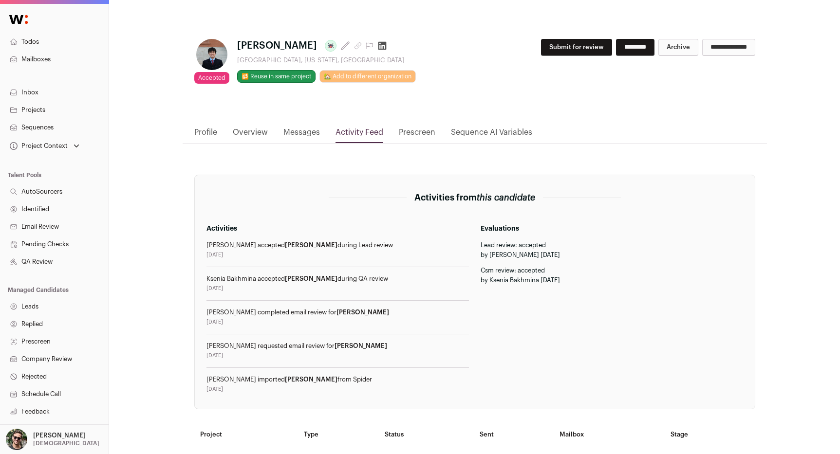
click at [421, 133] on link "Prescreen" at bounding box center [417, 135] width 37 height 17
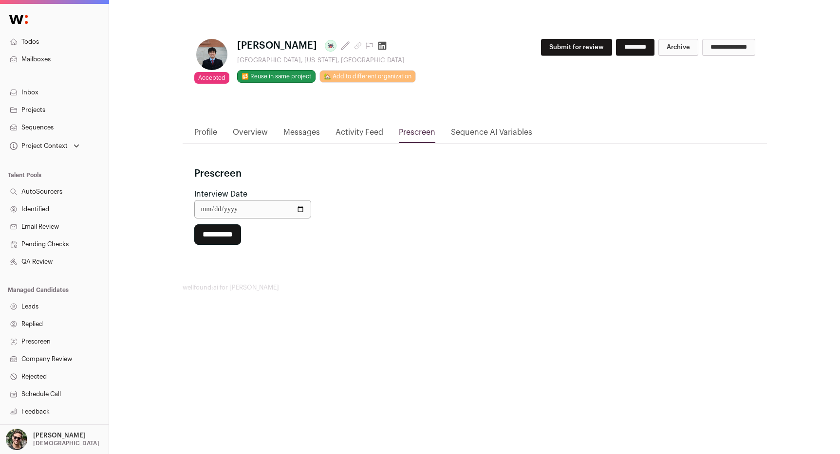
click at [465, 128] on link "Sequence AI Variables" at bounding box center [491, 135] width 81 height 17
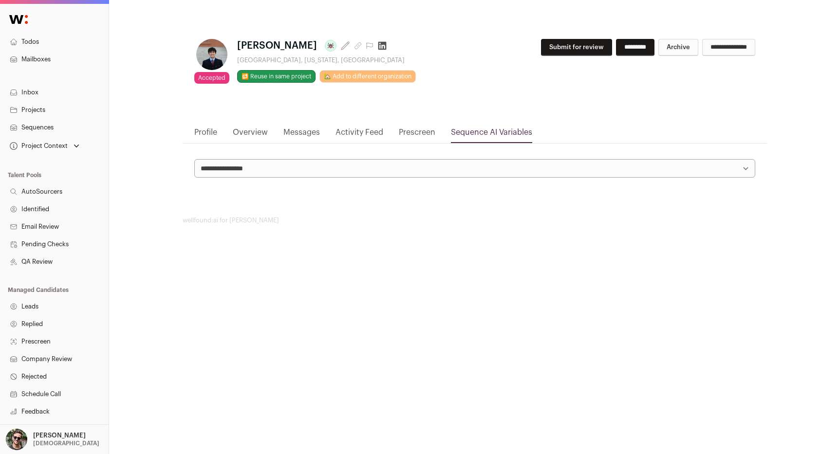
click at [394, 137] on nav "Profile Overview Messages Activity Feed Prescreen Sequence AI Variables" at bounding box center [475, 135] width 584 height 17
click at [404, 137] on link "Prescreen" at bounding box center [417, 135] width 37 height 17
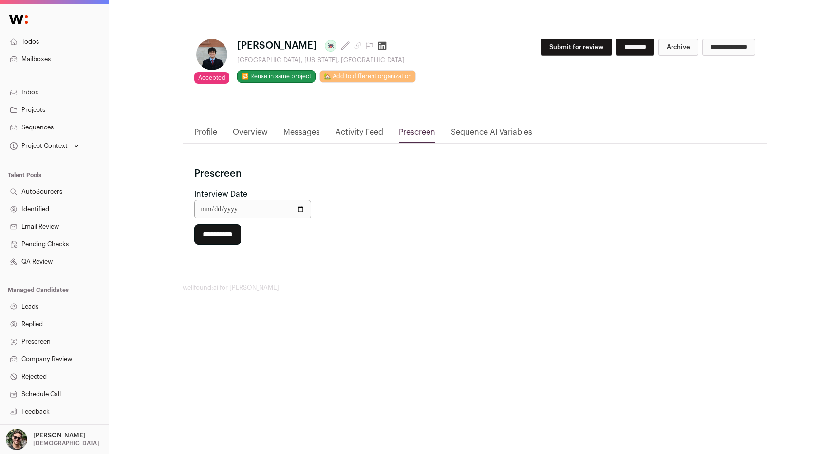
click at [286, 134] on link "Messages" at bounding box center [301, 135] width 37 height 17
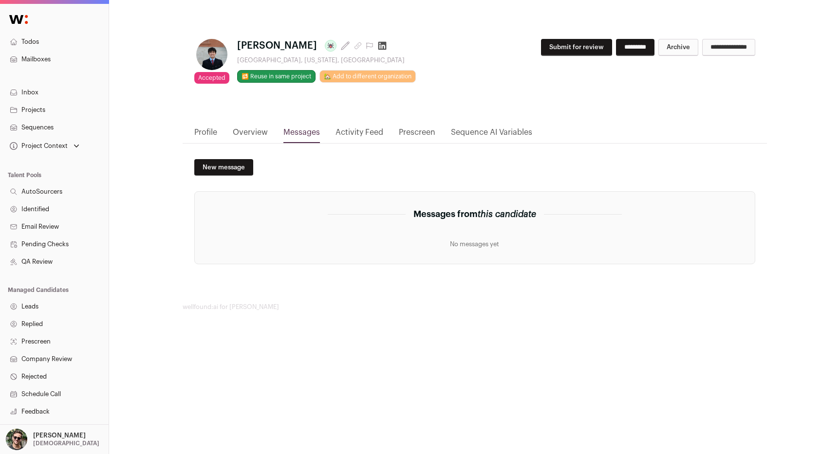
click at [266, 128] on link "Overview" at bounding box center [250, 135] width 35 height 17
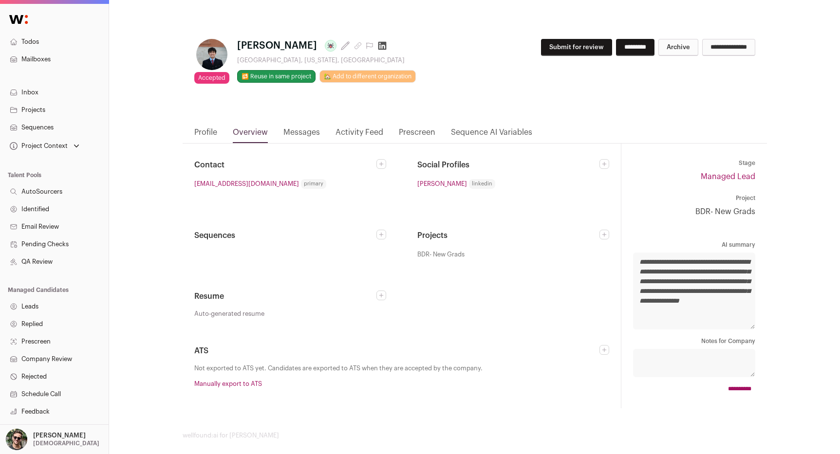
scroll to position [9, 0]
